Goal: Find specific page/section: Locate a particular part of the current website

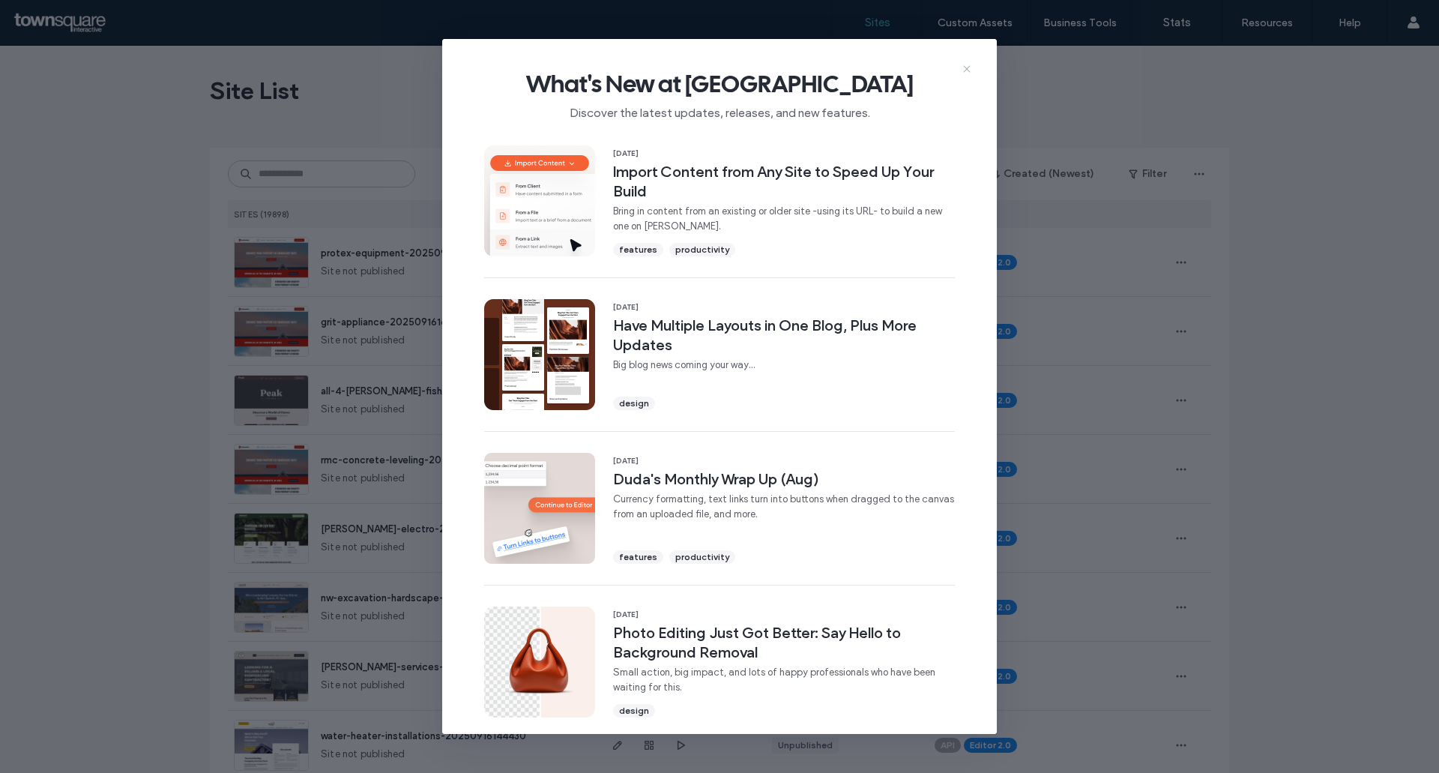
click at [970, 77] on span "What's New at Duda" at bounding box center [719, 84] width 507 height 30
click at [967, 68] on use at bounding box center [966, 68] width 7 height 7
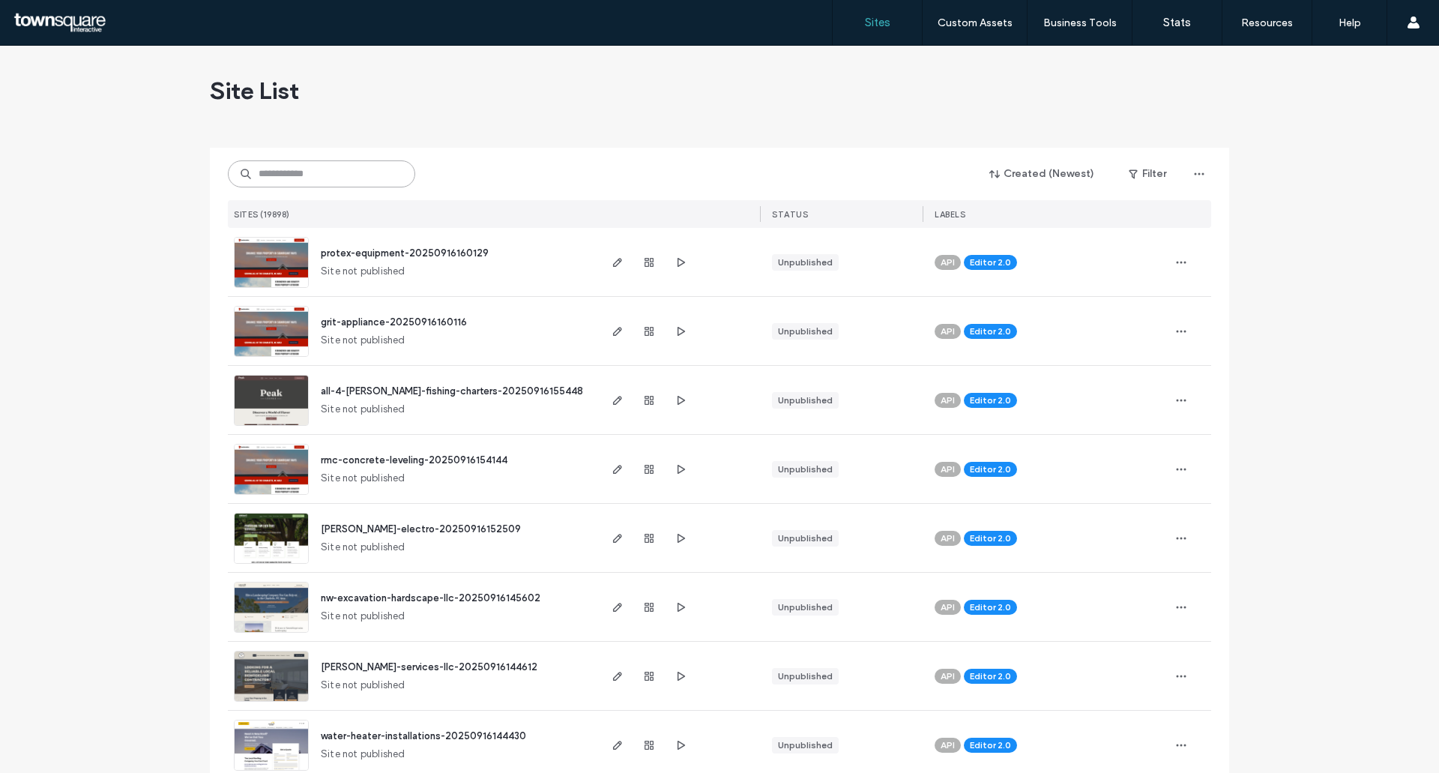
click at [291, 181] on input at bounding box center [321, 173] width 187 height 27
paste input "**********"
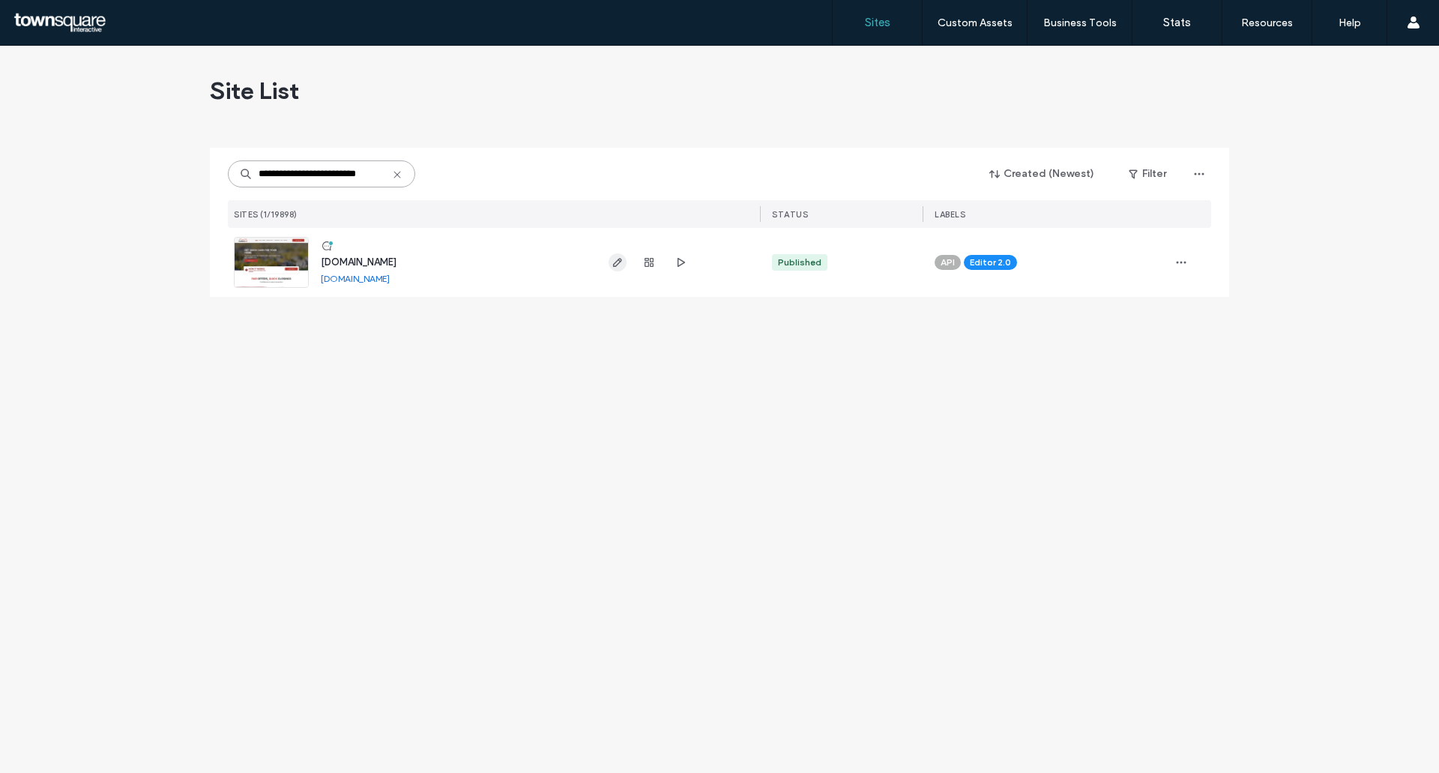
type input "**********"
click at [611, 263] on icon "button" at bounding box center [617, 262] width 12 height 12
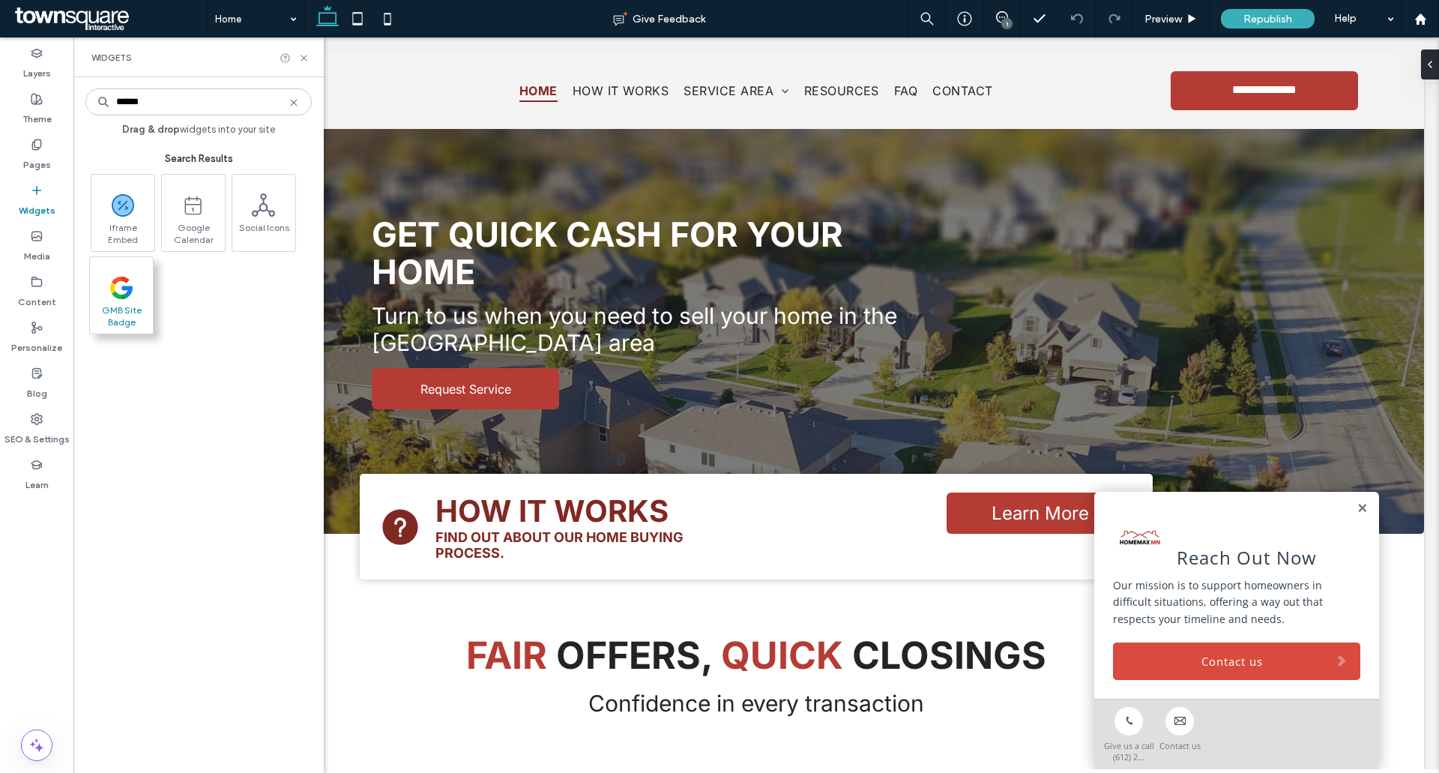
type input "******"
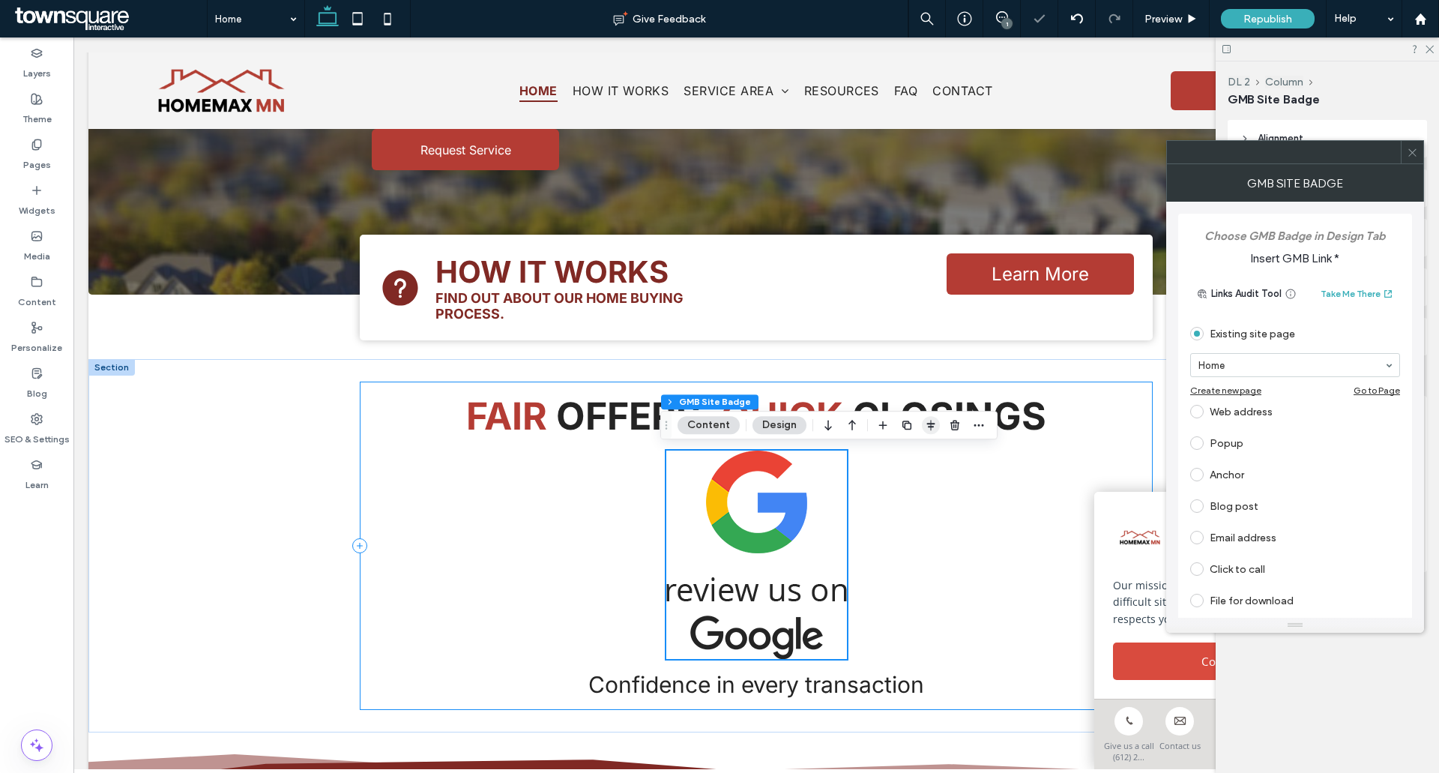
scroll to position [240, 0]
click at [951, 426] on icon "button" at bounding box center [955, 425] width 12 height 12
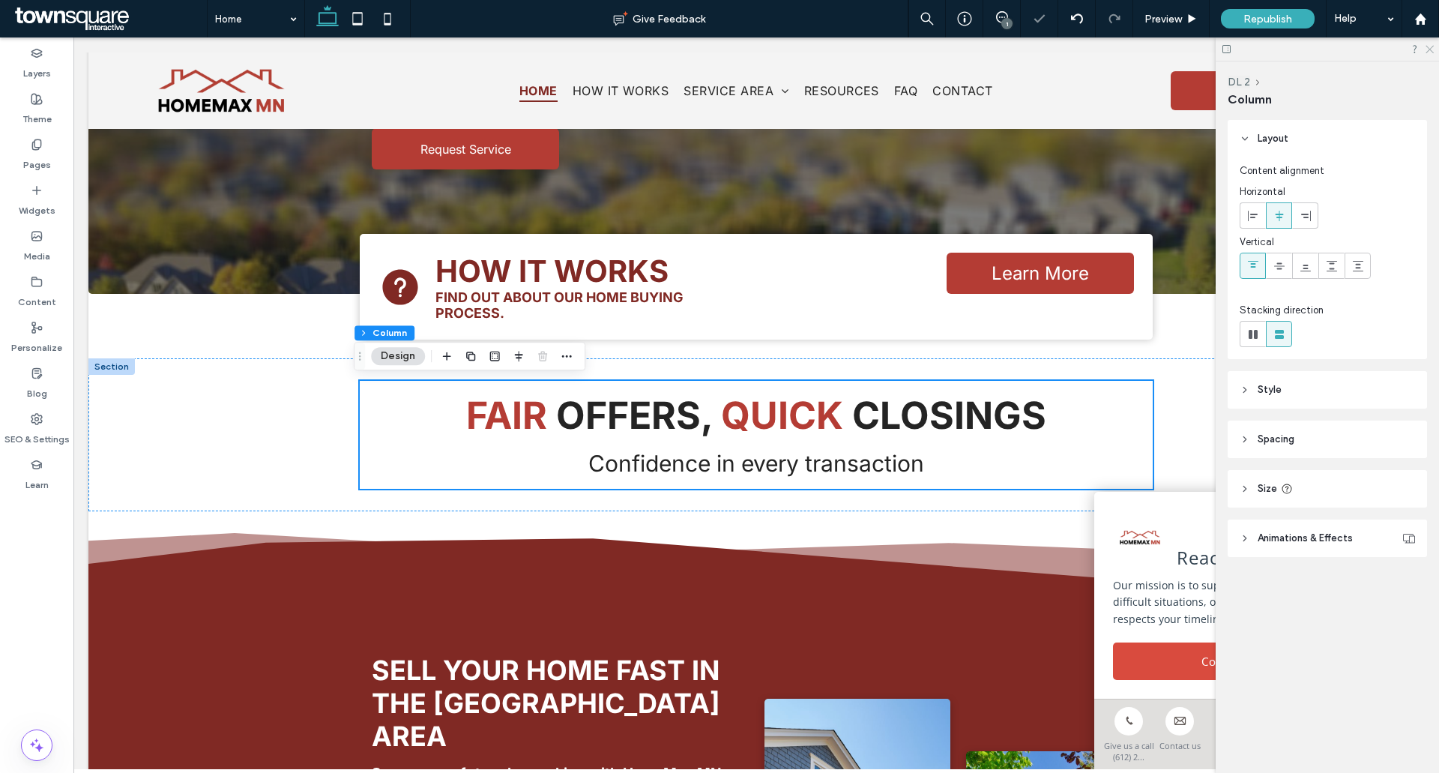
click at [1431, 47] on use at bounding box center [1429, 50] width 8 height 8
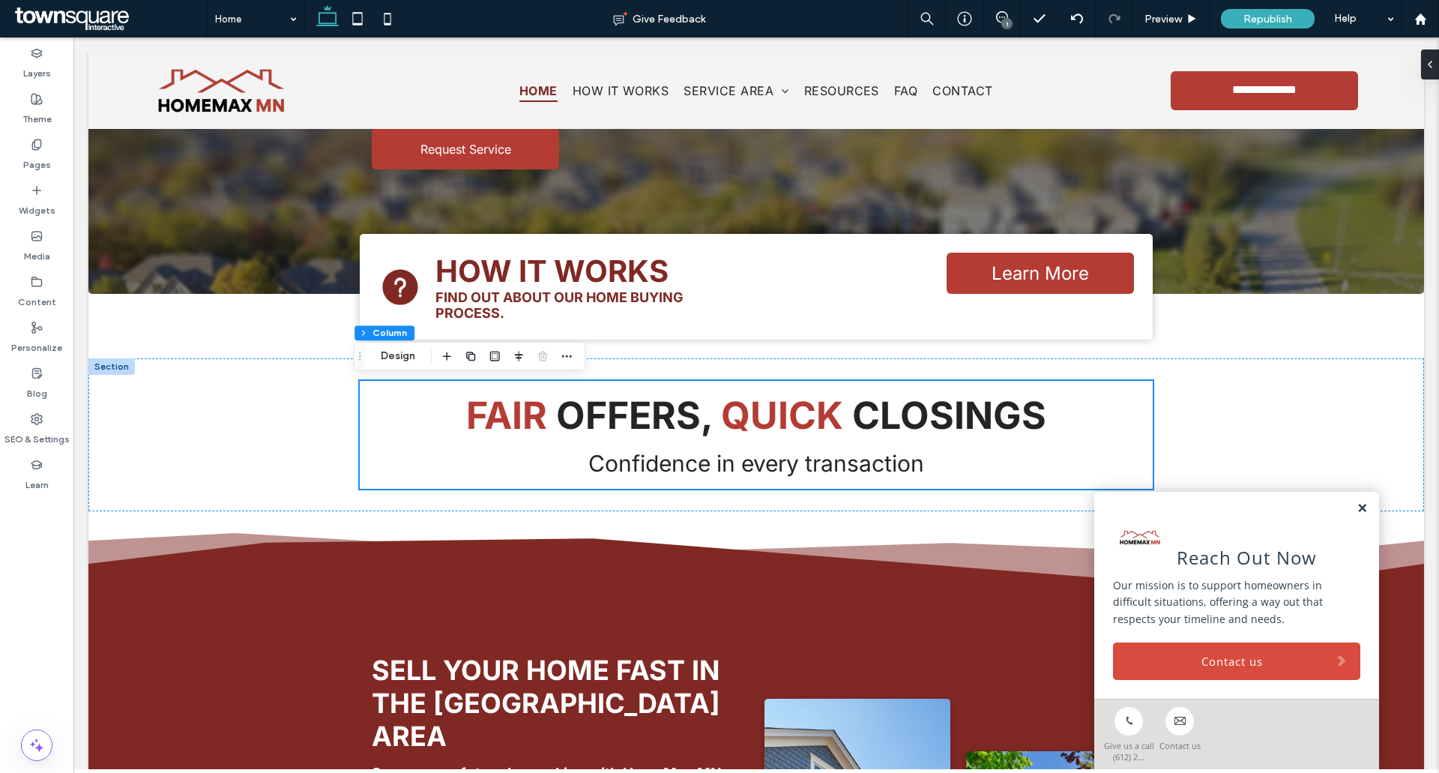
click at [1356, 507] on link at bounding box center [1361, 508] width 11 height 13
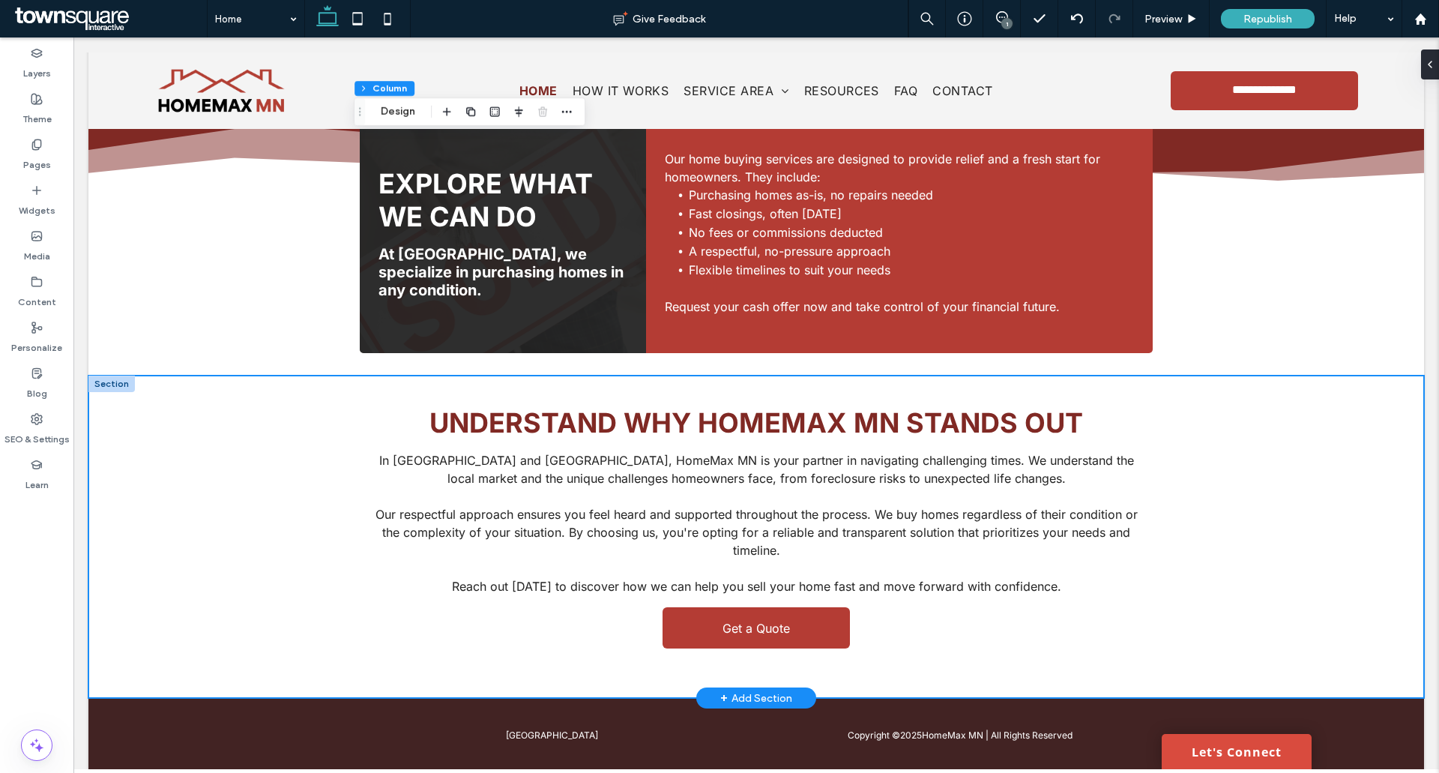
scroll to position [1196, 0]
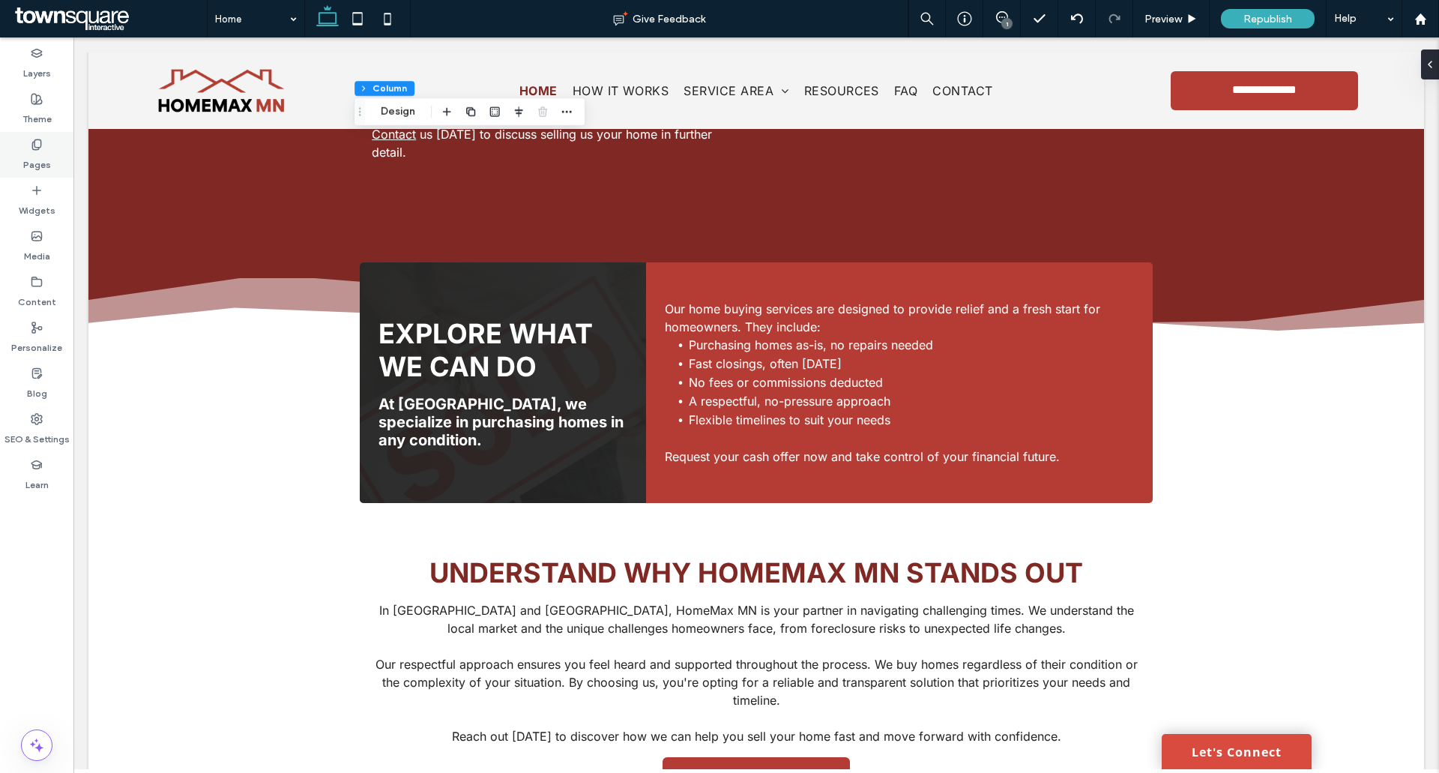
click at [34, 157] on label "Pages" at bounding box center [37, 161] width 28 height 21
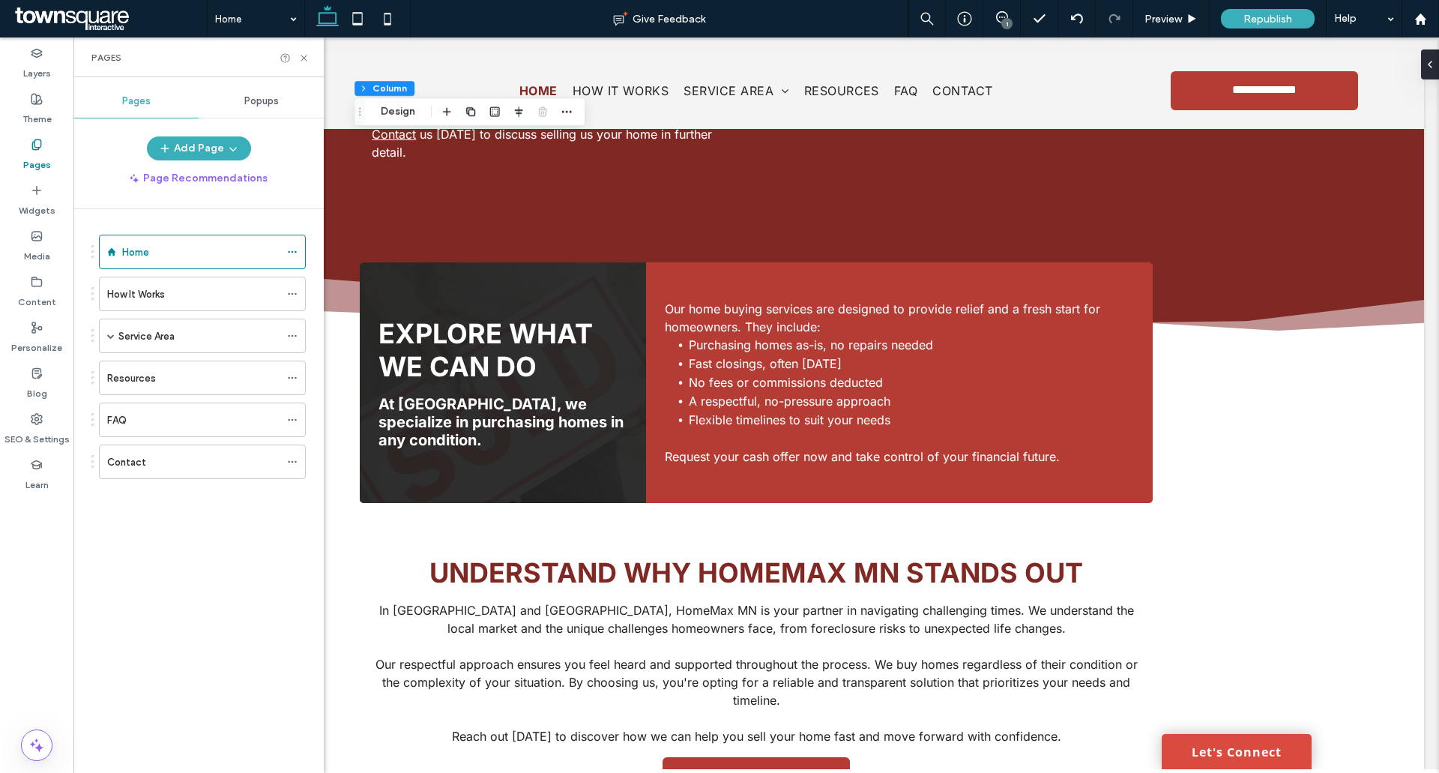
click at [161, 273] on ol "Home How It Works Service Area [GEOGRAPHIC_DATA], [GEOGRAPHIC_DATA] Resources F…" at bounding box center [193, 357] width 226 height 244
click at [159, 298] on label "How It Works" at bounding box center [136, 294] width 58 height 26
click at [306, 61] on icon at bounding box center [303, 57] width 11 height 11
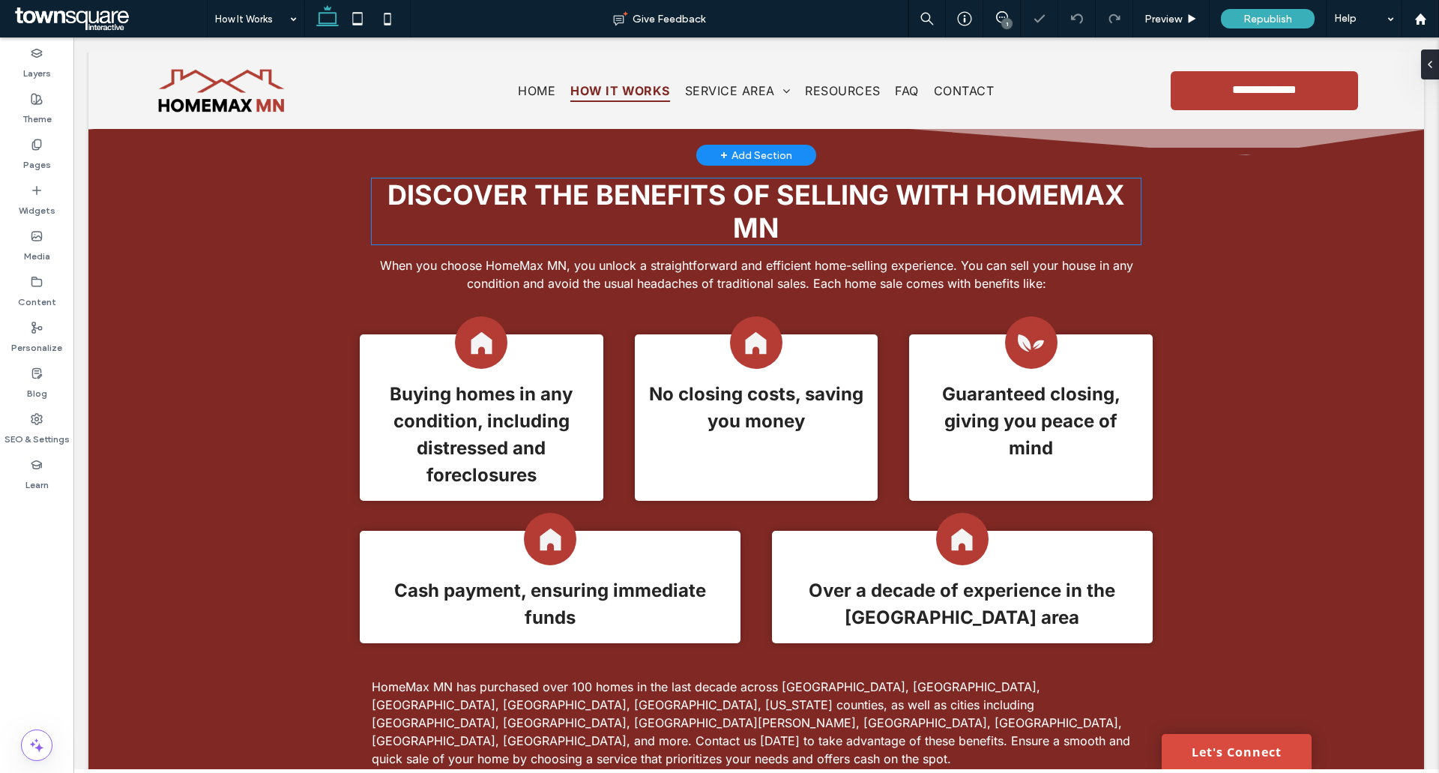
scroll to position [674, 0]
